Goal: Find specific page/section: Find specific page/section

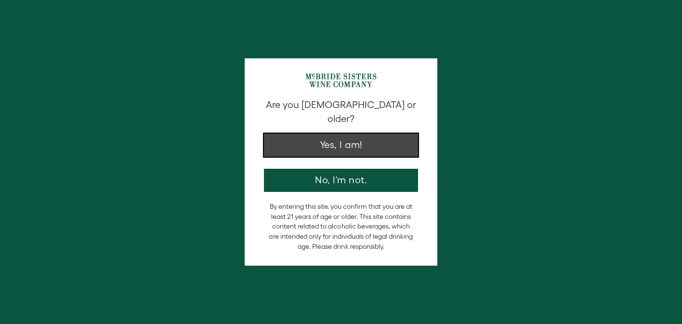
click at [342, 133] on button "Yes, I am!" at bounding box center [341, 144] width 154 height 23
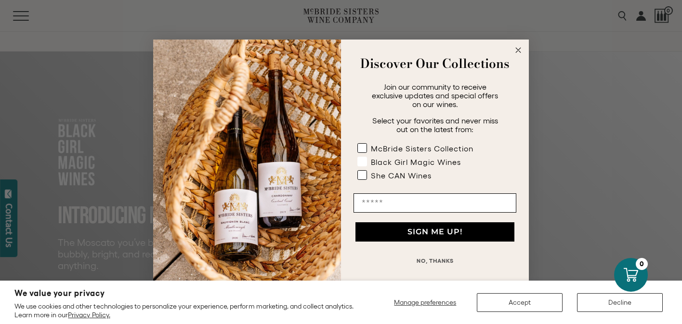
click at [390, 159] on div "Black Girl Magic Wines" at bounding box center [416, 162] width 90 height 9
click at [518, 53] on circle "Close dialog" at bounding box center [518, 49] width 11 height 11
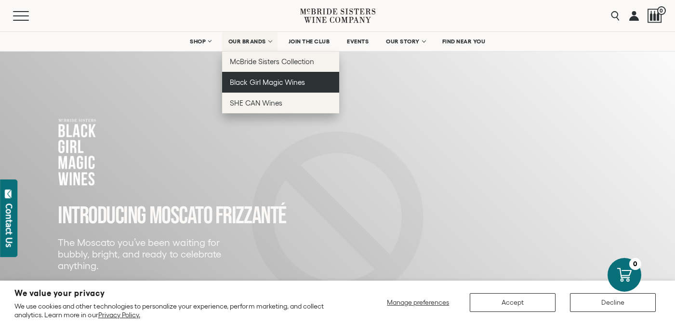
click at [253, 86] on span "Black Girl Magic Wines" at bounding box center [267, 82] width 75 height 8
